Goal: Transaction & Acquisition: Purchase product/service

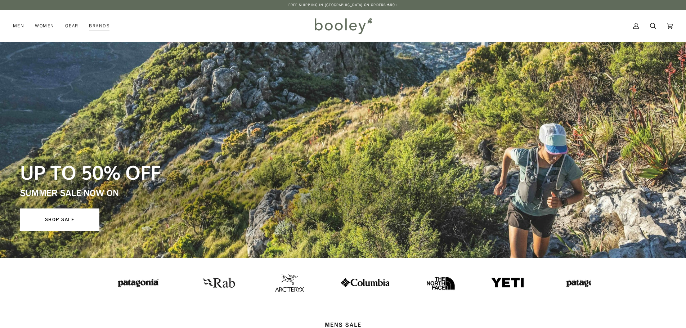
drag, startPoint x: 0, startPoint y: 0, endPoint x: 645, endPoint y: 34, distance: 646.3
click at [653, 27] on icon at bounding box center [653, 26] width 6 height 11
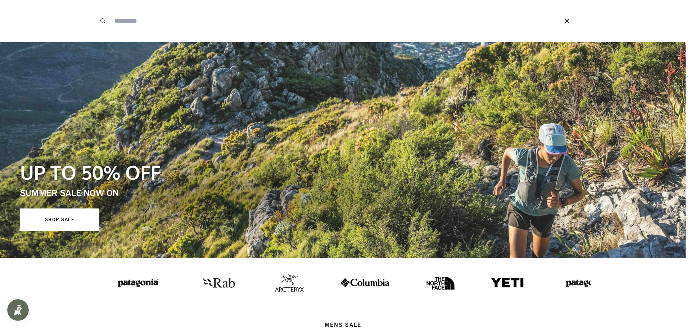
click at [296, 21] on input "Search our store" at bounding box center [326, 21] width 431 height 42
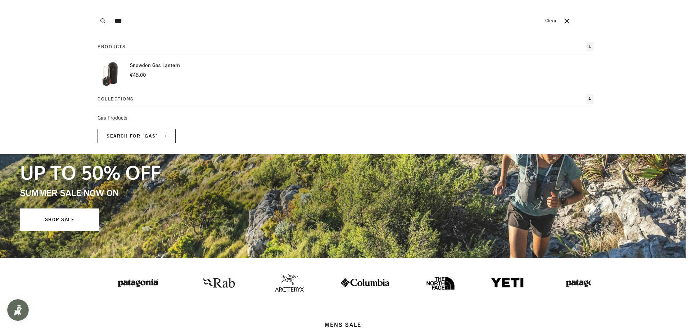
type input "***"
click at [95, 0] on button "Search" at bounding box center [103, 21] width 16 height 42
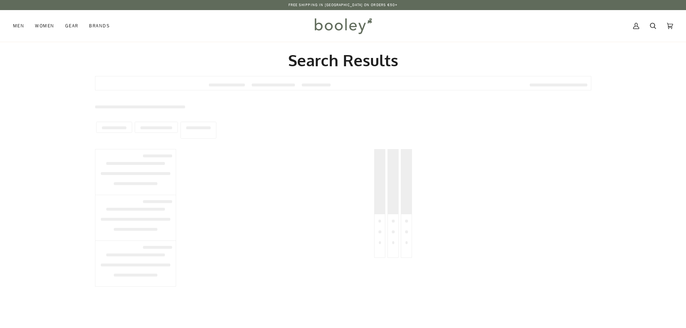
type input "***"
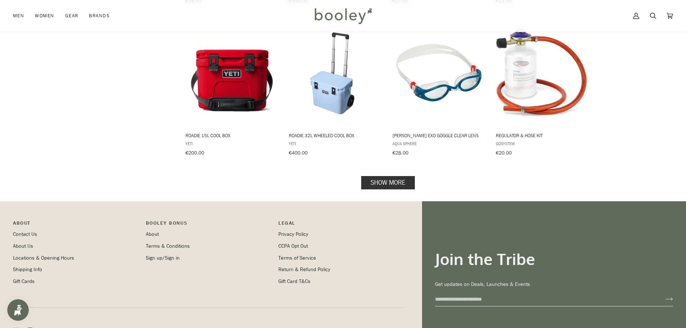
scroll to position [720, 0]
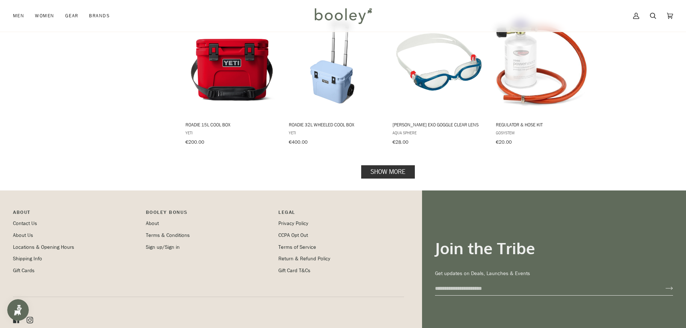
click at [362, 170] on link "Show more" at bounding box center [388, 171] width 54 height 13
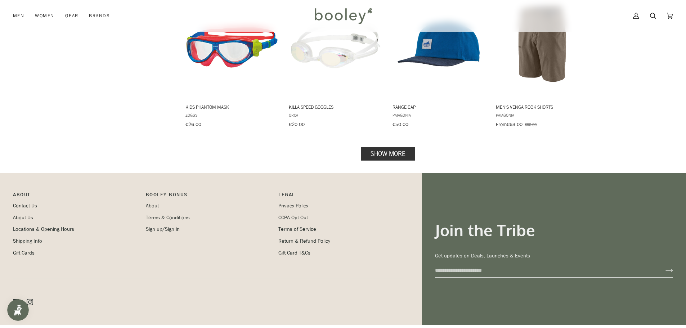
scroll to position [1513, 0]
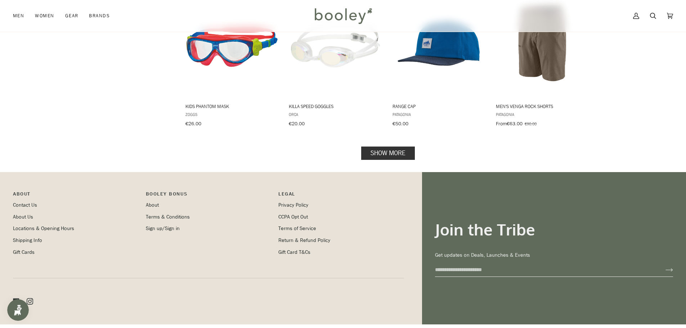
click at [379, 147] on link "Show more" at bounding box center [388, 153] width 54 height 13
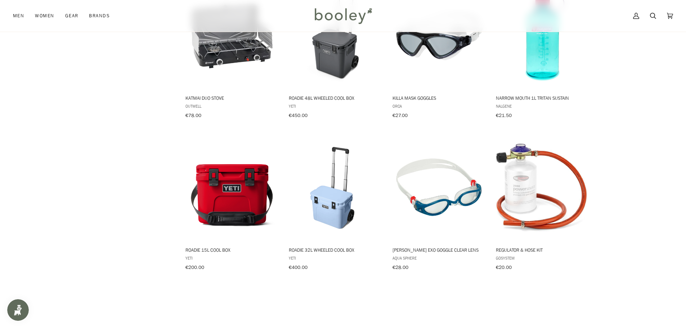
scroll to position [720, 0]
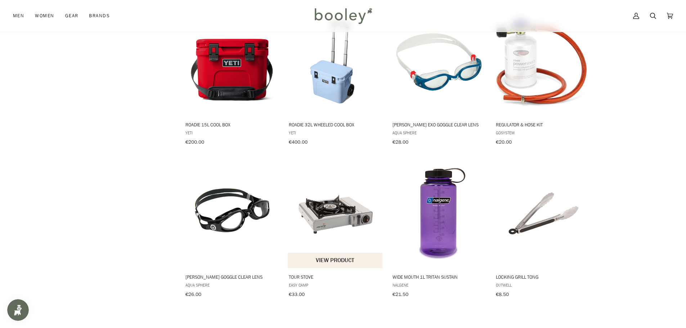
click at [327, 222] on img "Tour Stove" at bounding box center [335, 213] width 95 height 95
